Goal: Information Seeking & Learning: Stay updated

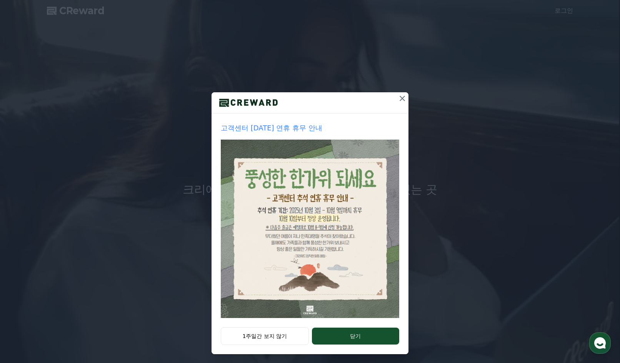
scroll to position [27, 0]
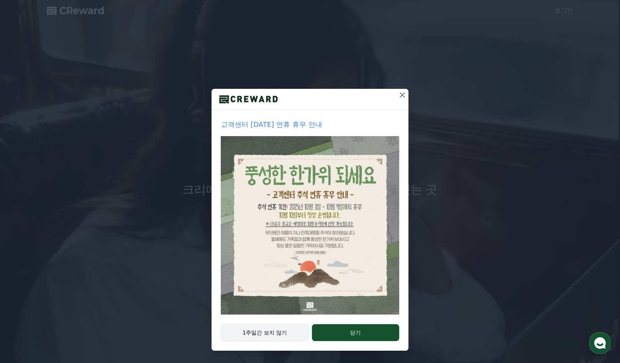
click at [274, 333] on button "1주일간 보지 않기" at bounding box center [265, 333] width 88 height 18
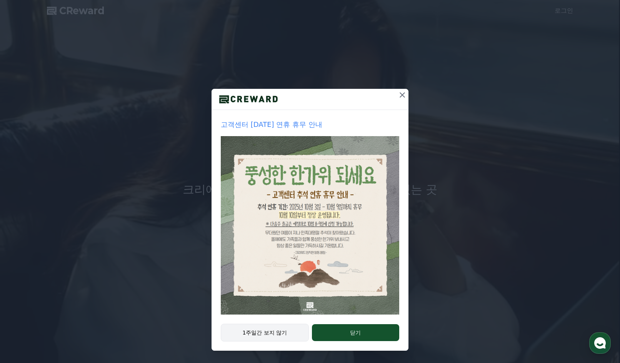
scroll to position [0, 0]
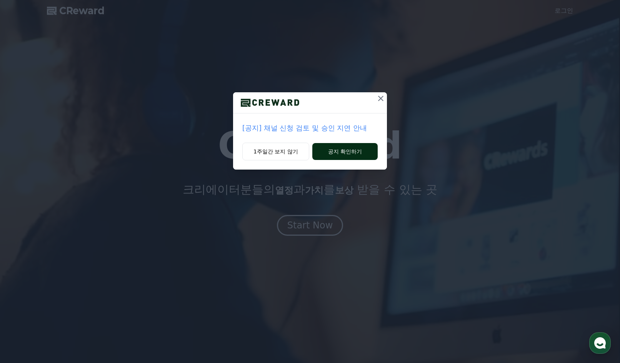
click at [341, 160] on button "공지 확인하기" at bounding box center [344, 151] width 65 height 17
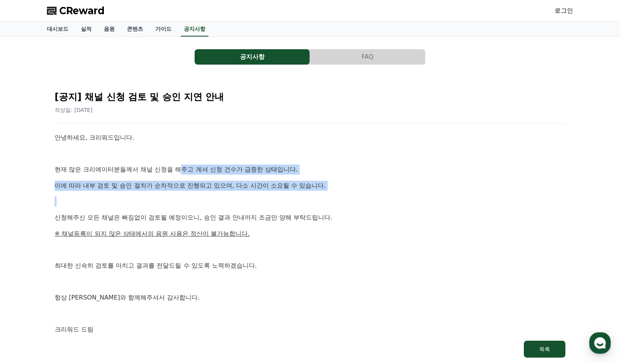
drag, startPoint x: 188, startPoint y: 173, endPoint x: 349, endPoint y: 247, distance: 177.3
click at [332, 236] on div "안녕하세요, 크리워드입니다. 현재 많은 크리에이터분들께서 채널 신청을 해주고 계셔 신청 건수가 급증한 상태입니다. 이에 따라 내부 검토 및 승…" at bounding box center [310, 234] width 511 height 202
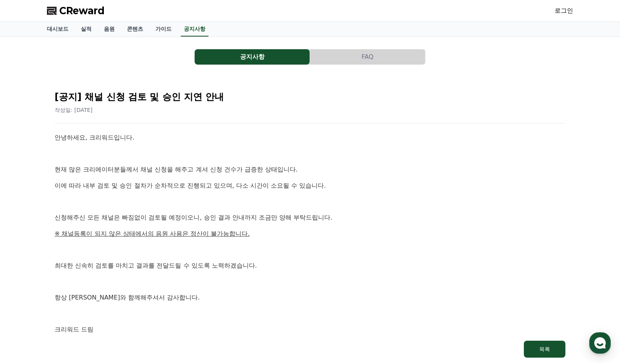
click at [356, 253] on div "안녕하세요, 크리워드입니다. 현재 많은 크리에이터분들께서 채널 신청을 해주고 계셔 신청 건수가 급증한 상태입니다. 이에 따라 내부 검토 및 승…" at bounding box center [310, 234] width 511 height 202
click at [111, 34] on link "음원" at bounding box center [109, 29] width 23 height 15
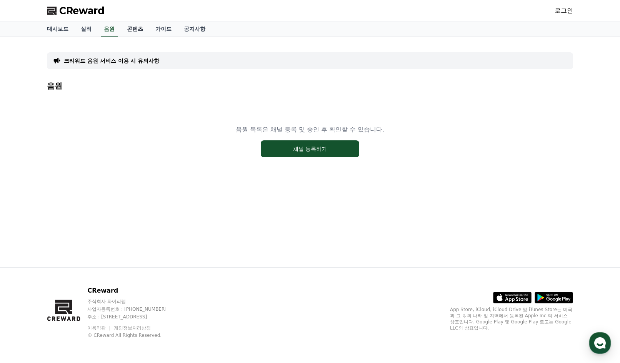
click at [148, 35] on link "콘텐츠" at bounding box center [135, 29] width 28 height 15
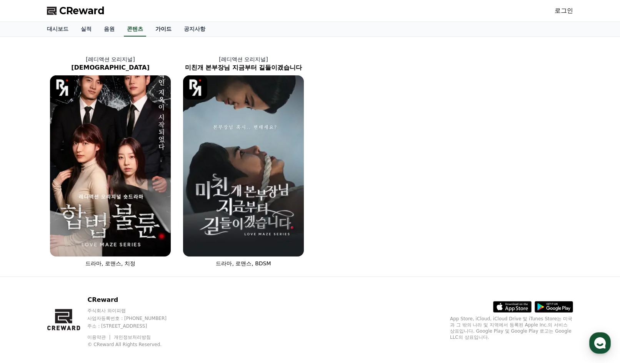
click at [173, 35] on link "가이드" at bounding box center [163, 29] width 28 height 15
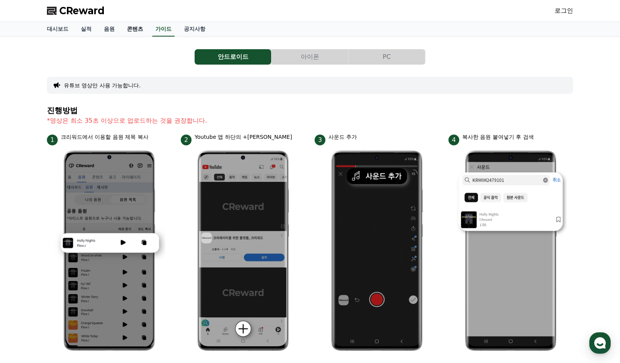
click at [139, 34] on link "콘텐츠" at bounding box center [135, 29] width 28 height 15
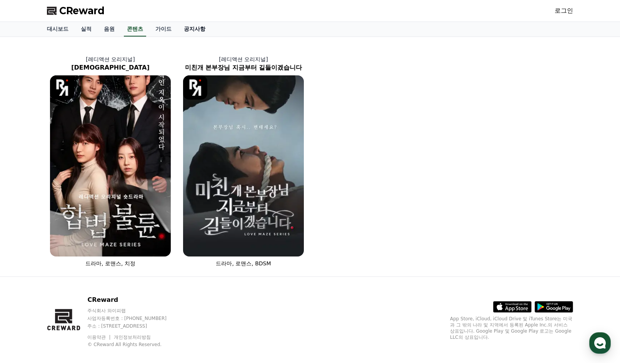
click at [203, 32] on link "공지사항" at bounding box center [195, 29] width 34 height 15
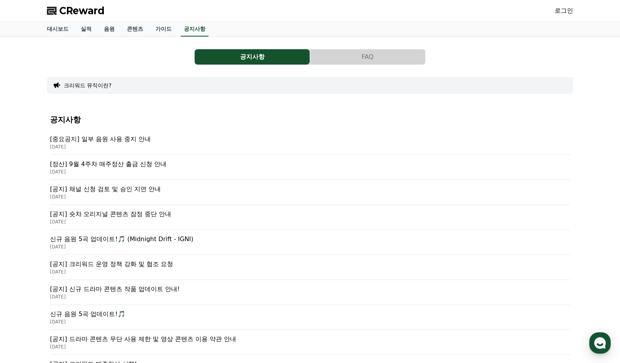
click at [141, 144] on p "[중요공지] 일부 음원 사용 중지 안내" at bounding box center [310, 139] width 520 height 9
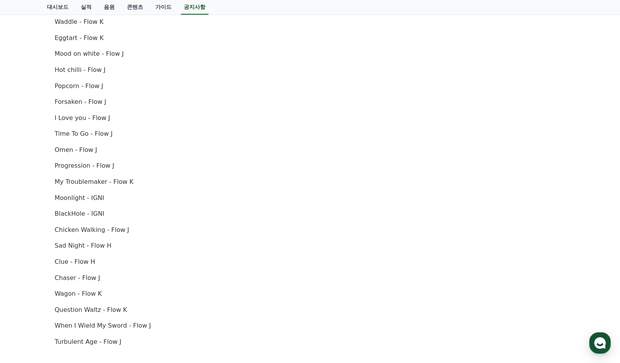
scroll to position [231, 0]
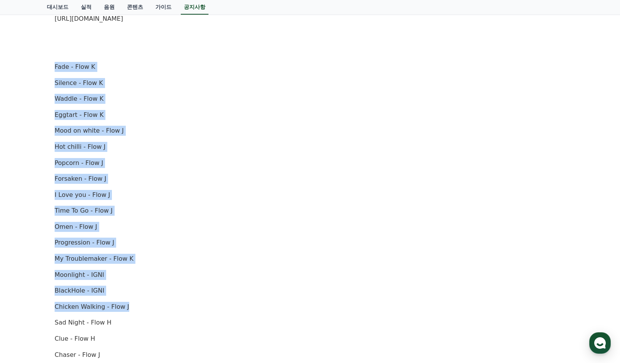
drag, startPoint x: 53, startPoint y: 87, endPoint x: 150, endPoint y: 335, distance: 266.1
click at [150, 335] on div "[중요공지] 일부 음원 사용 중지 안내 작성일: [DATE] 안녕하세요, 크리워드입니다. [DATE] 오후 4시(한국 표준시간 기준)를 기점으…" at bounding box center [310, 190] width 520 height 682
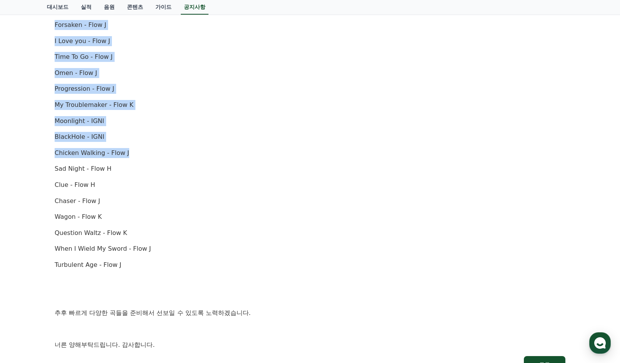
scroll to position [423, 0]
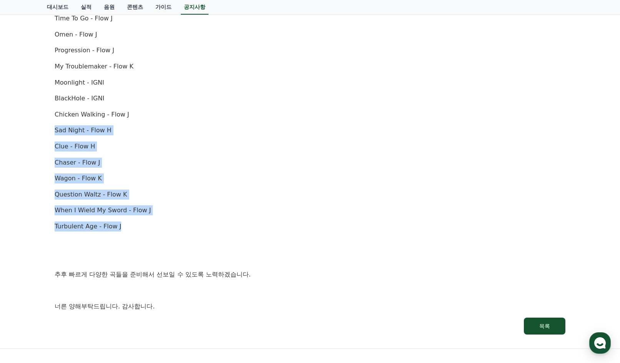
drag, startPoint x: 51, startPoint y: 163, endPoint x: 165, endPoint y: 260, distance: 150.0
click at [166, 260] on div "안녕하세요, 크리워드입니다. [DATE] 오후 4시(한국 표준시간 기준)를 기점으로 아래 항목에 해당하는 음원에 [DATE] 사용이 중지됩니다…" at bounding box center [310, 11] width 511 height 602
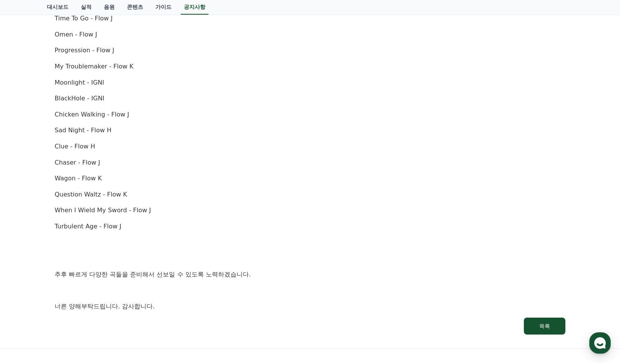
scroll to position [558, 0]
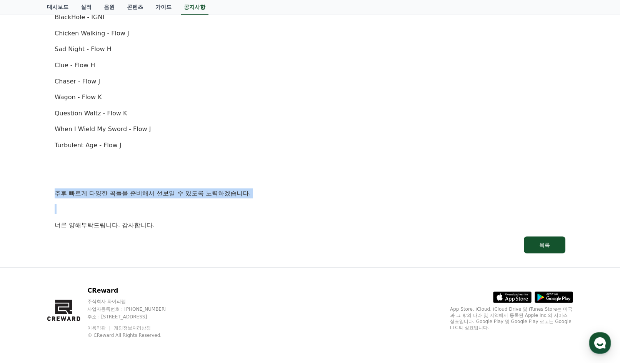
drag, startPoint x: 62, startPoint y: 181, endPoint x: 182, endPoint y: 230, distance: 129.6
drag, startPoint x: 36, startPoint y: 180, endPoint x: 288, endPoint y: 243, distance: 259.9
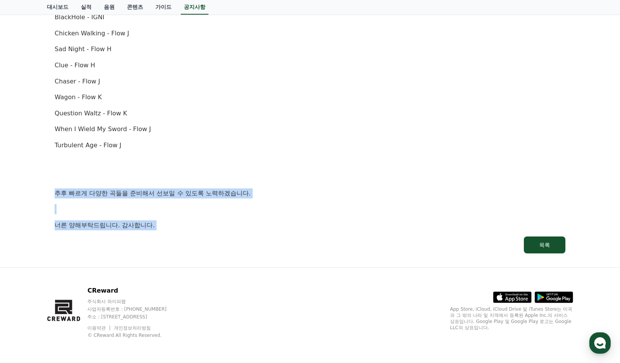
click at [288, 243] on link "목록" at bounding box center [310, 244] width 511 height 17
